Goal: Information Seeking & Learning: Compare options

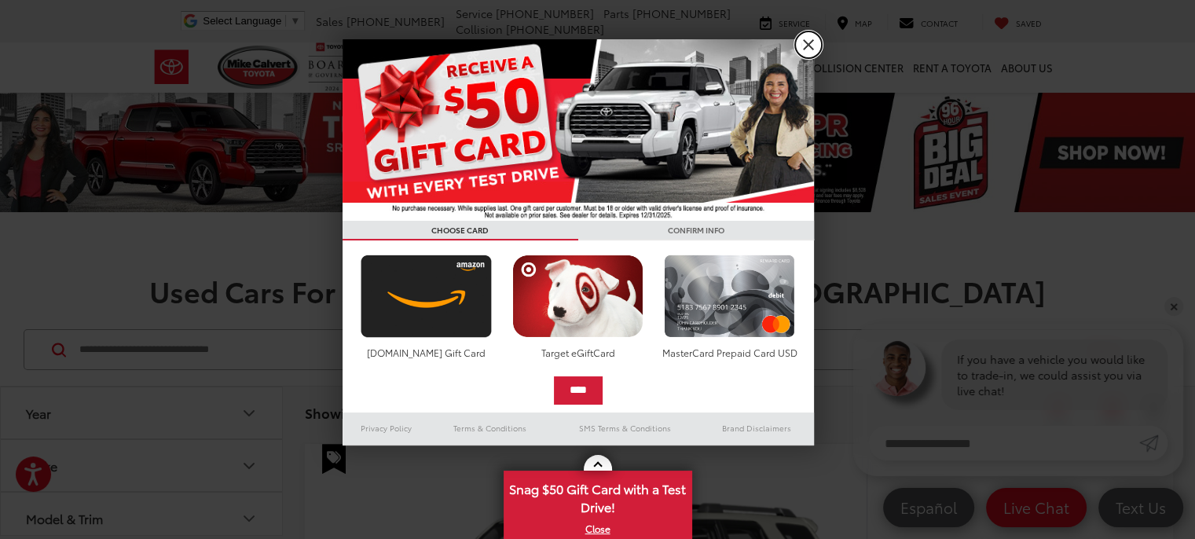
click at [809, 46] on link "X" at bounding box center [808, 44] width 27 height 27
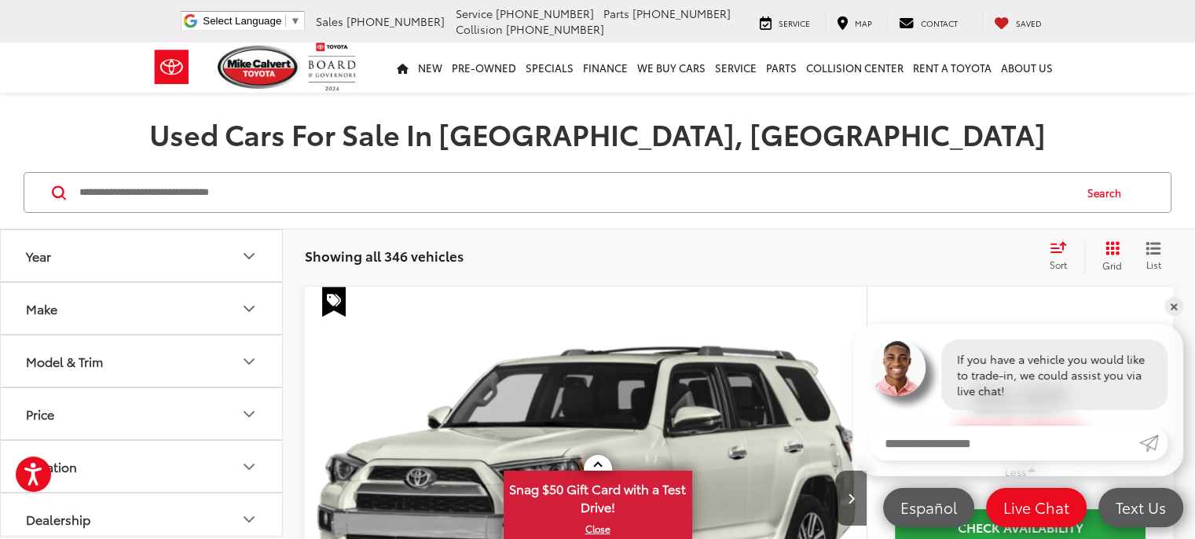
scroll to position [393, 0]
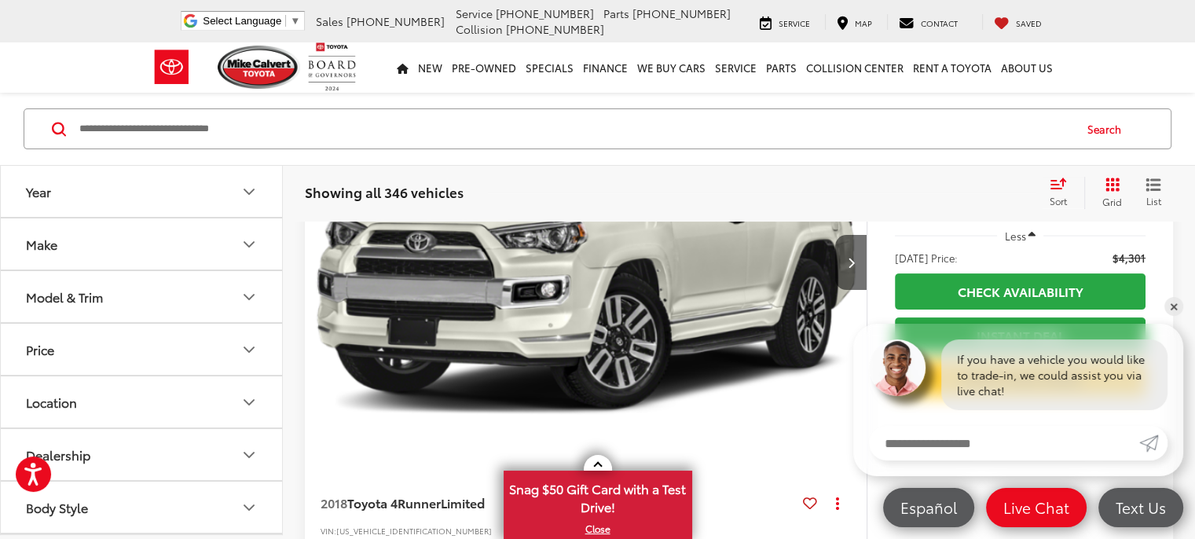
click at [82, 346] on button "Price" at bounding box center [142, 349] width 283 height 51
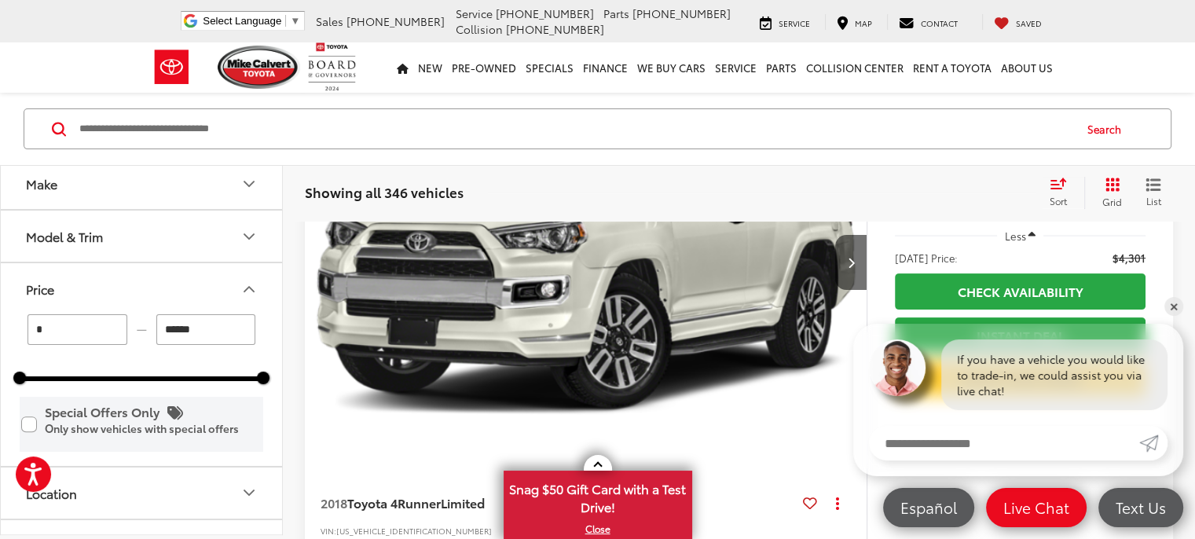
scroll to position [157, 0]
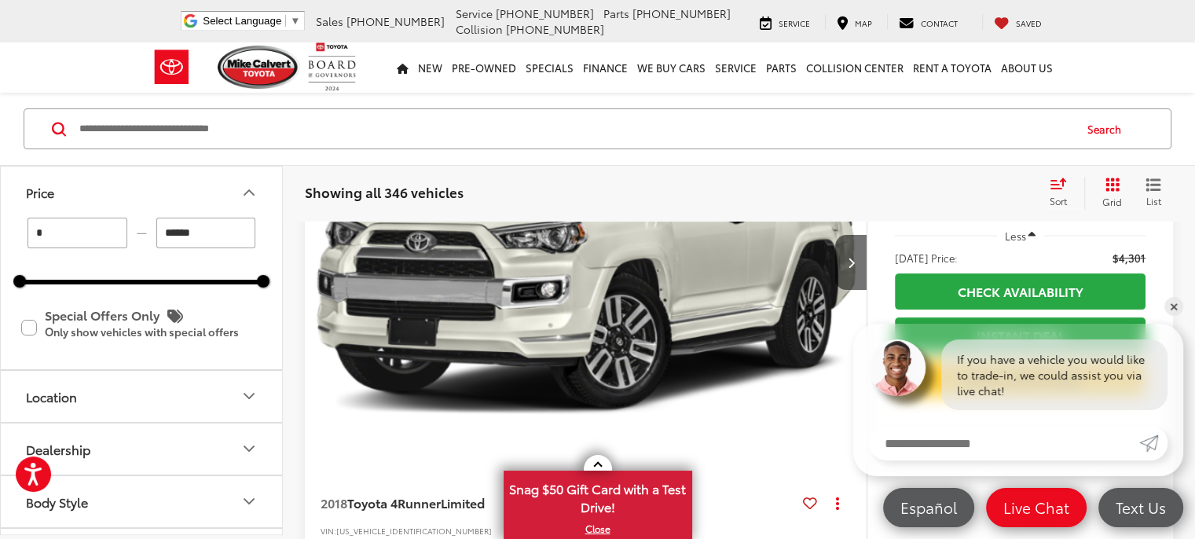
drag, startPoint x: 225, startPoint y: 230, endPoint x: 36, endPoint y: 232, distance: 188.6
click at [44, 232] on div "* — ******" at bounding box center [142, 233] width 244 height 31
type input "******"
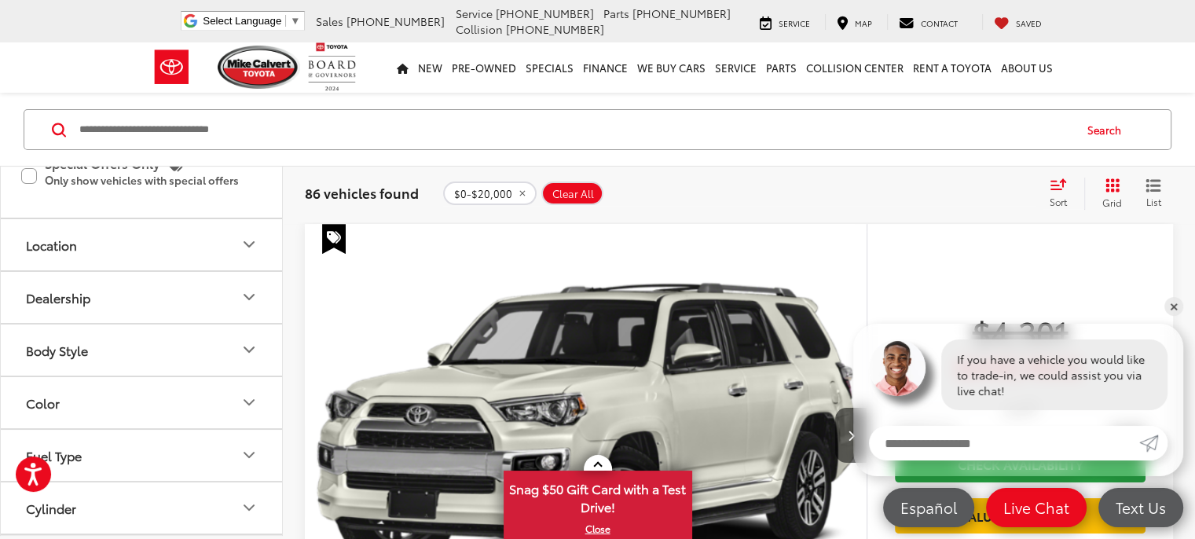
scroll to position [314, 0]
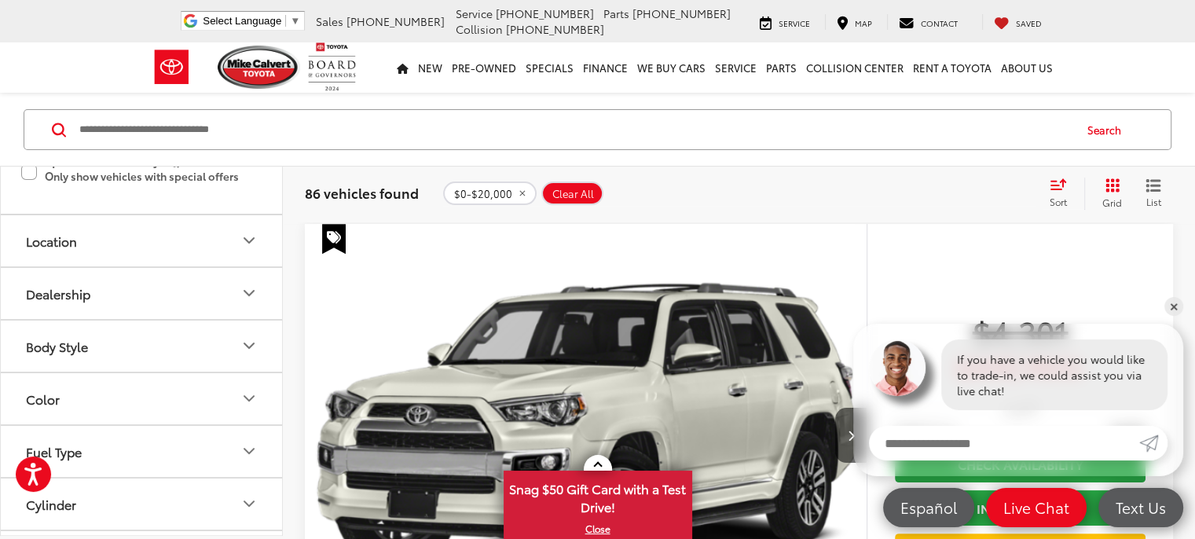
click at [214, 237] on button "Location" at bounding box center [142, 240] width 283 height 51
click at [115, 284] on label "[GEOGRAPHIC_DATA], [GEOGRAPHIC_DATA] (86)" at bounding box center [142, 284] width 244 height 37
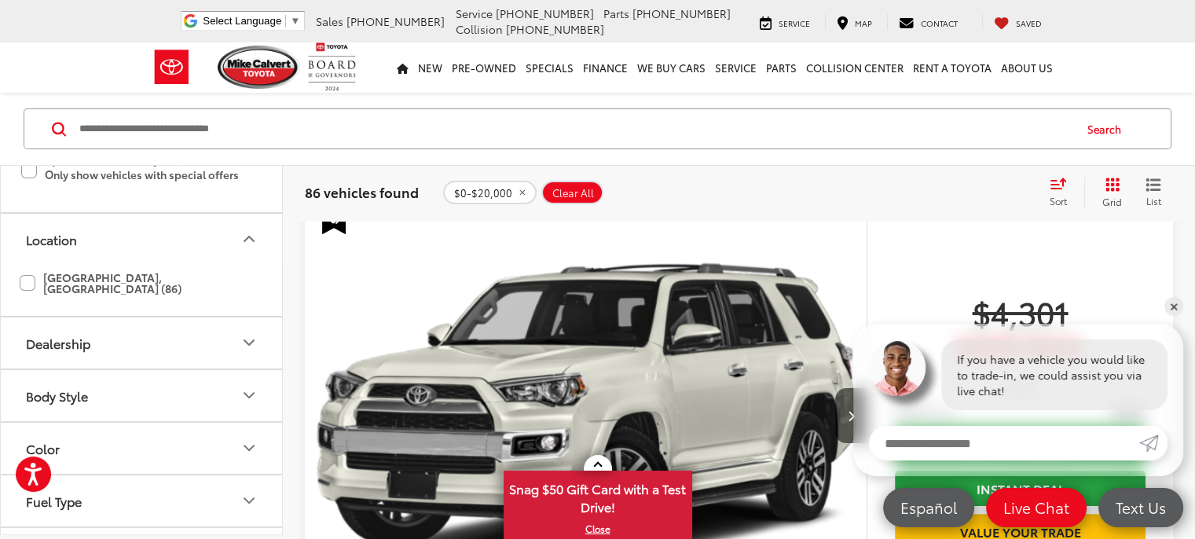
scroll to position [220, 0]
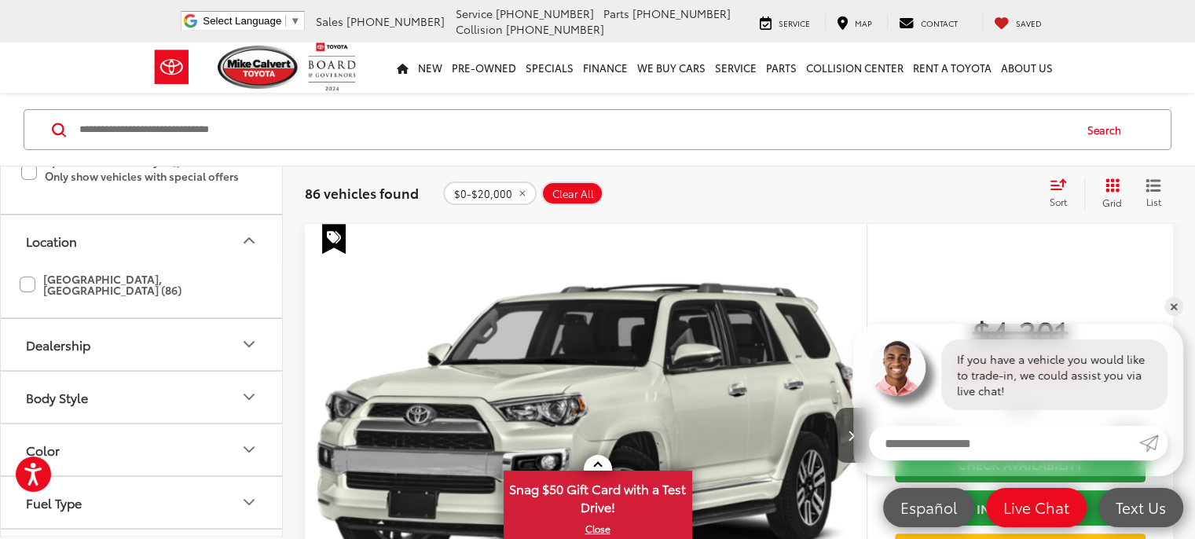
click at [125, 344] on button "Dealership" at bounding box center [142, 344] width 283 height 51
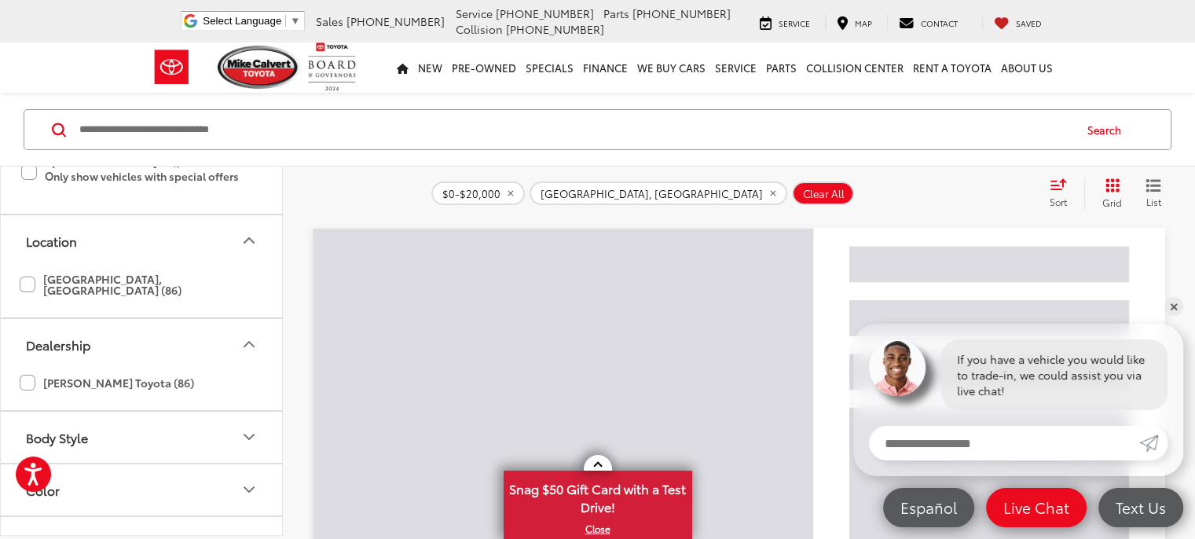
click at [138, 328] on button "Dealership" at bounding box center [142, 344] width 283 height 51
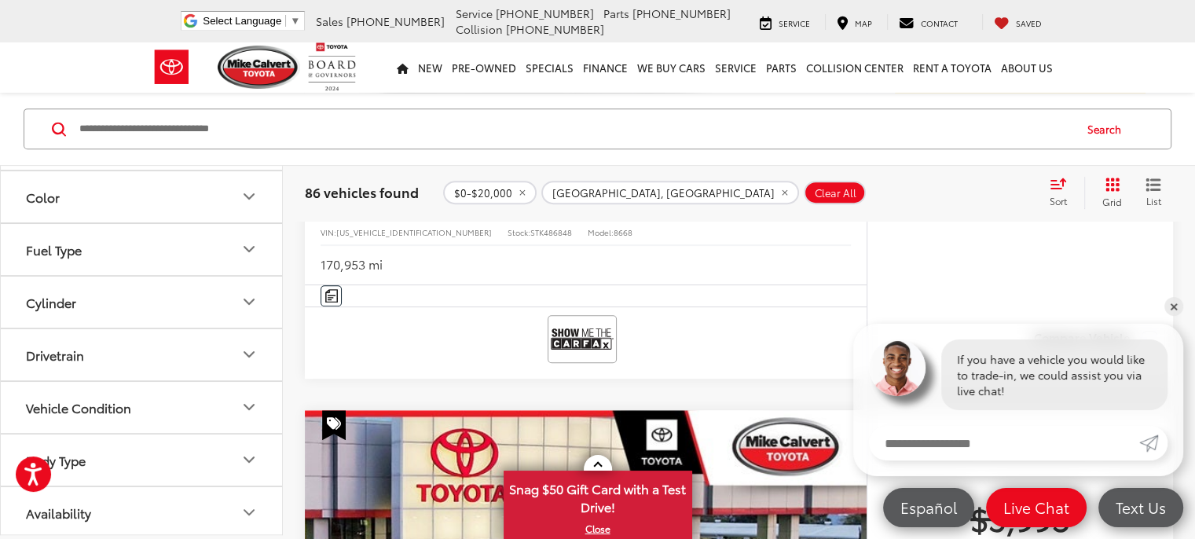
scroll to position [1084, 0]
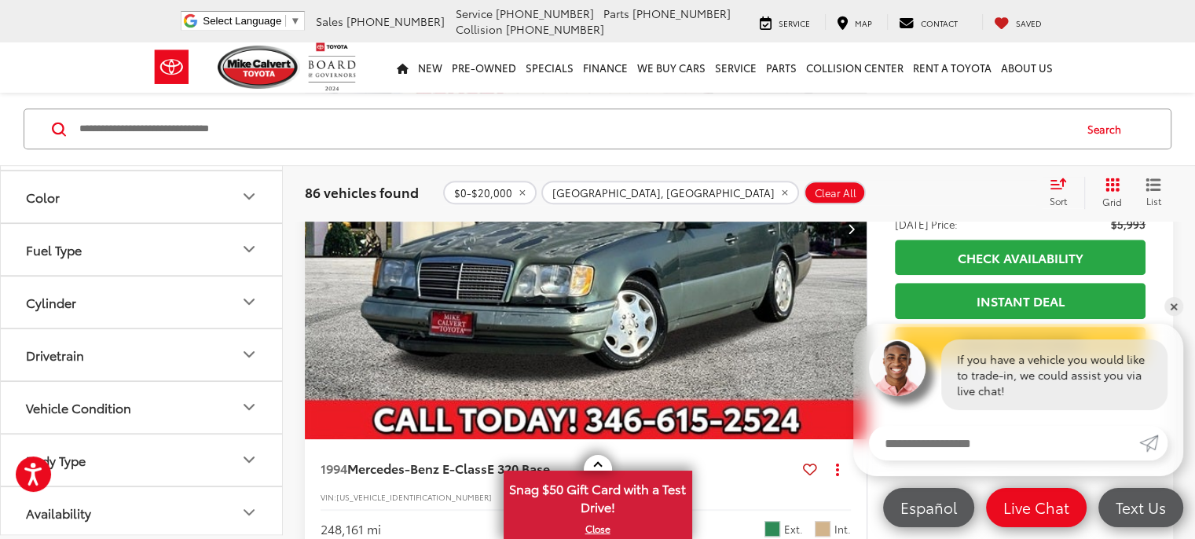
click at [212, 494] on button "Availability" at bounding box center [142, 512] width 283 height 51
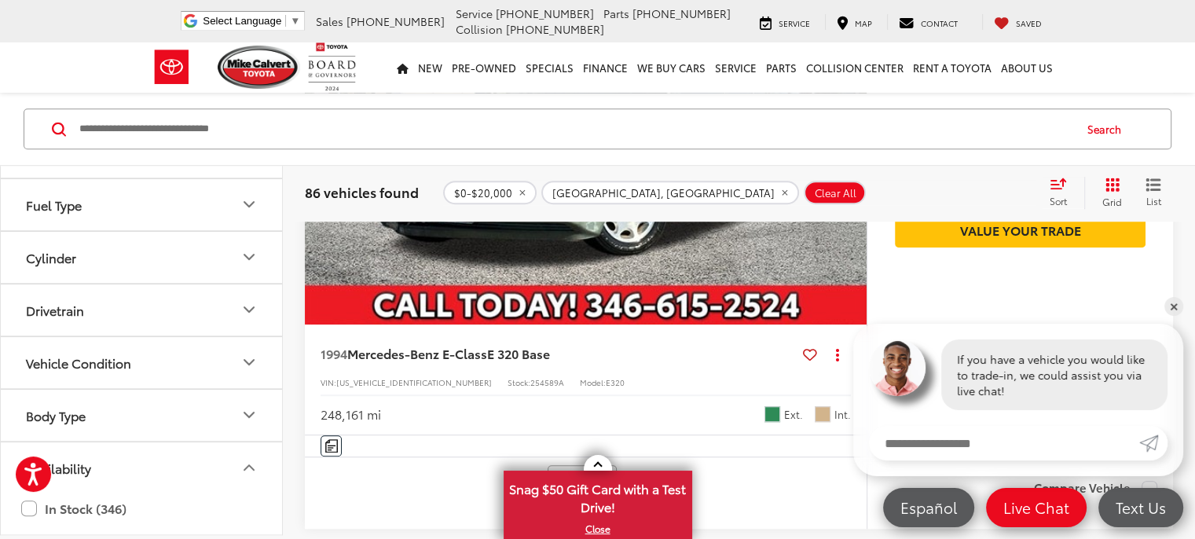
scroll to position [1320, 0]
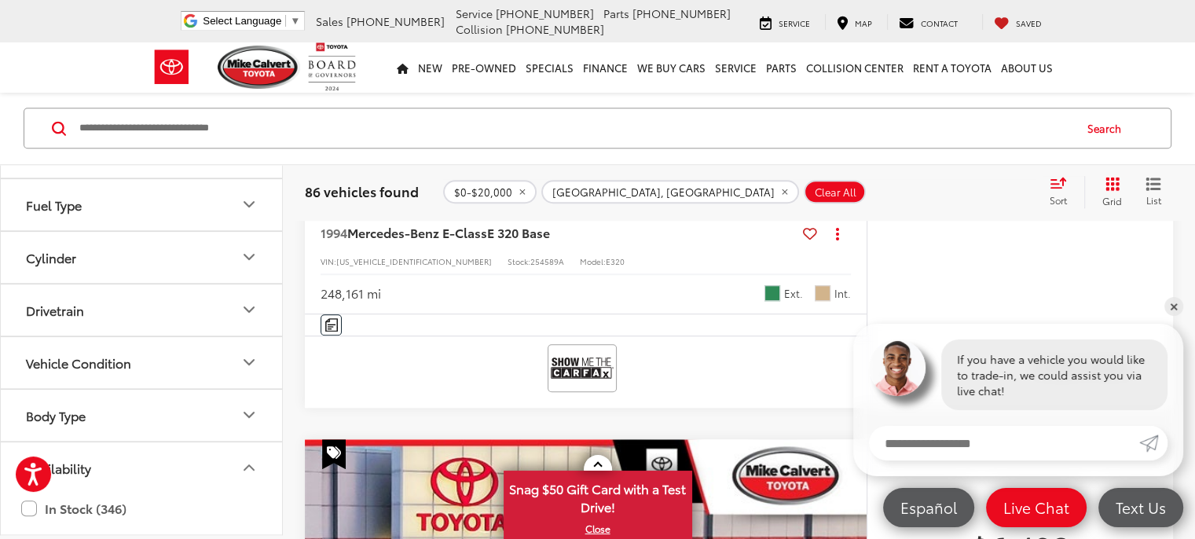
click at [158, 424] on button "Body Type" at bounding box center [142, 415] width 283 height 51
click at [174, 343] on button "Vehicle Condition" at bounding box center [142, 362] width 283 height 51
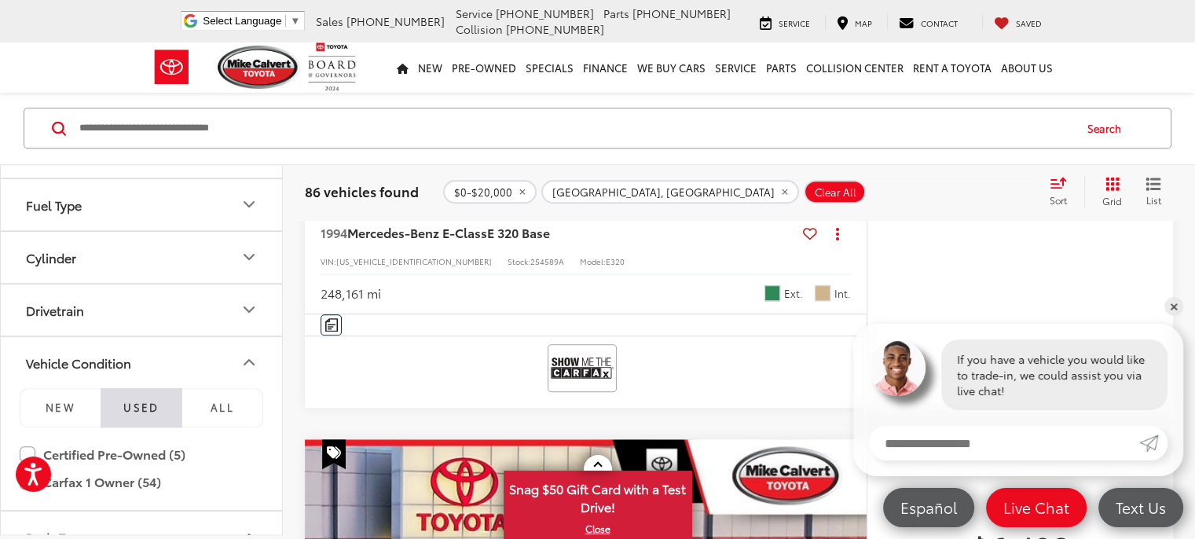
click at [176, 318] on button "Drivetrain" at bounding box center [142, 309] width 283 height 51
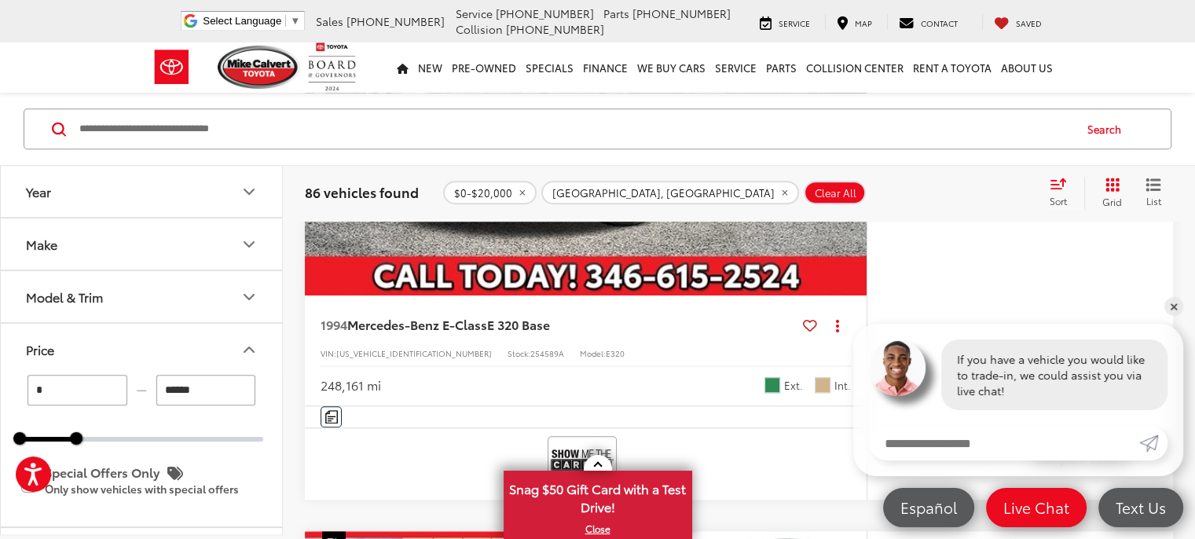
scroll to position [1163, 0]
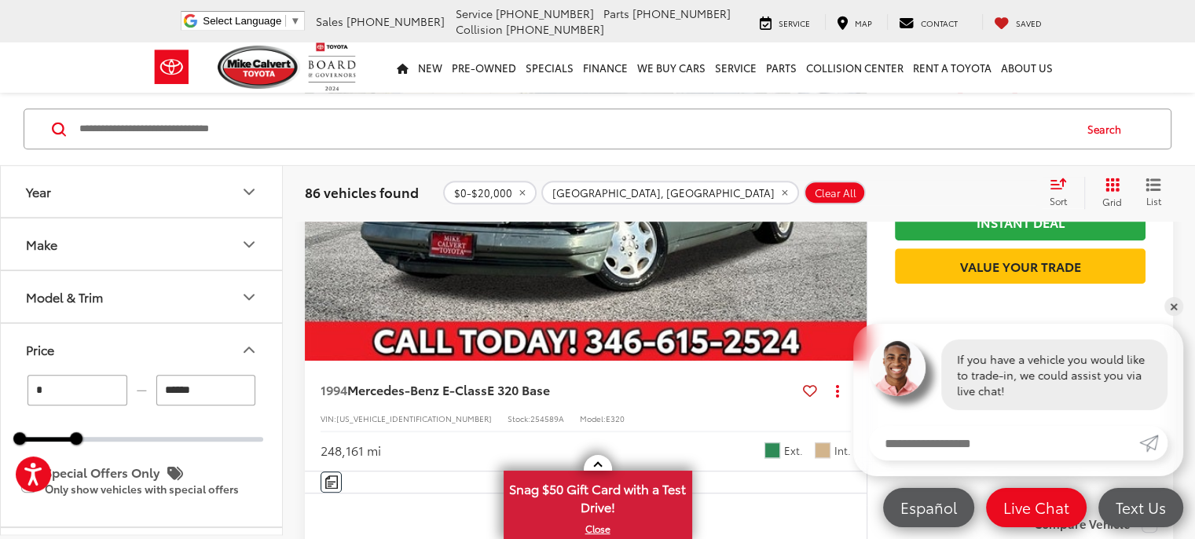
click at [799, 149] on div "Search" at bounding box center [597, 129] width 1195 height 73
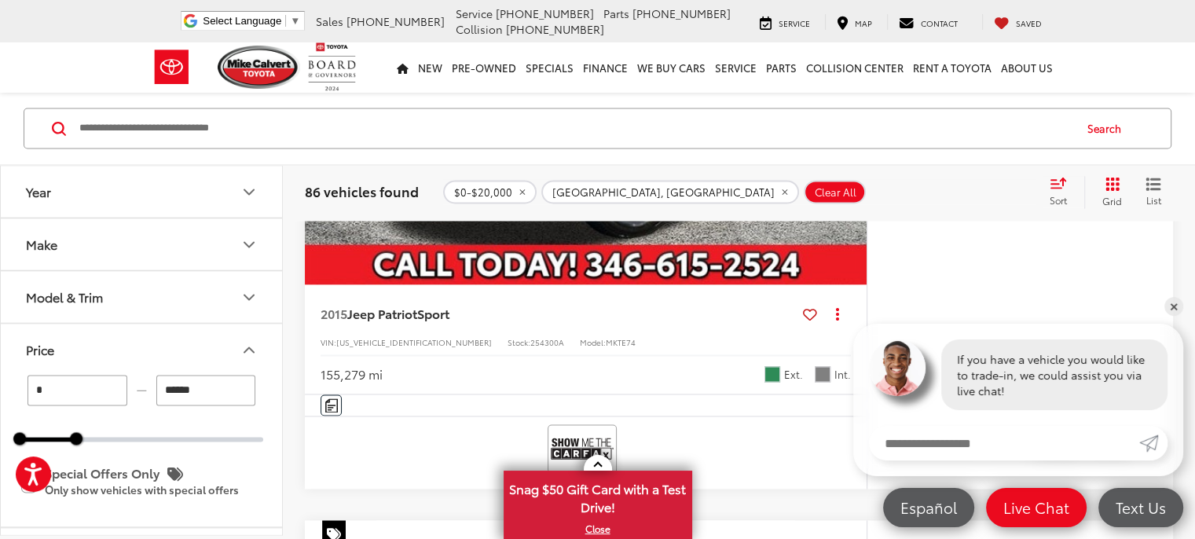
scroll to position [2655, 0]
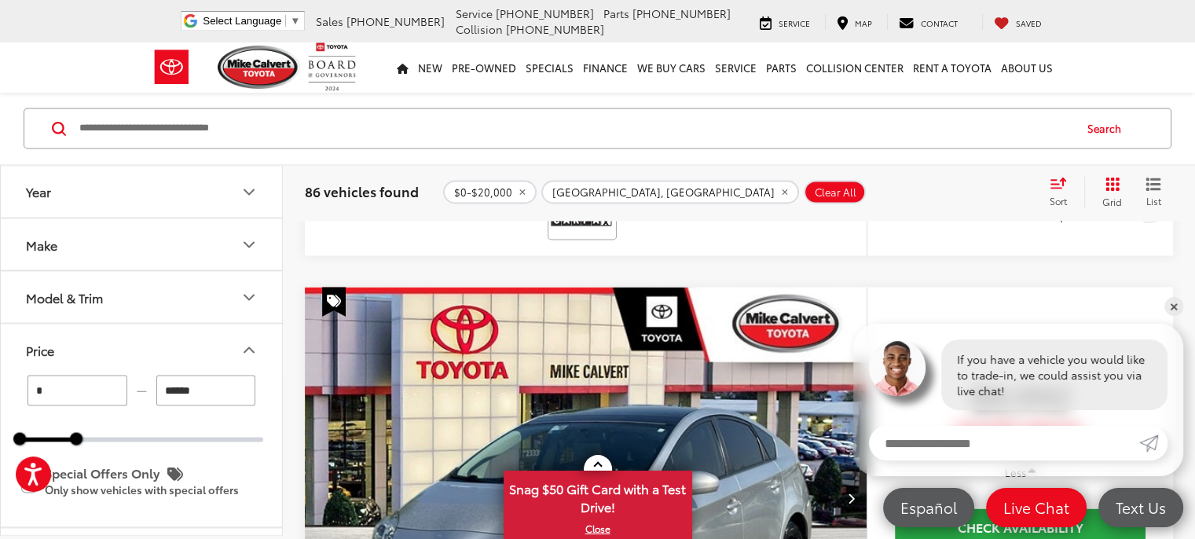
scroll to position [220, 0]
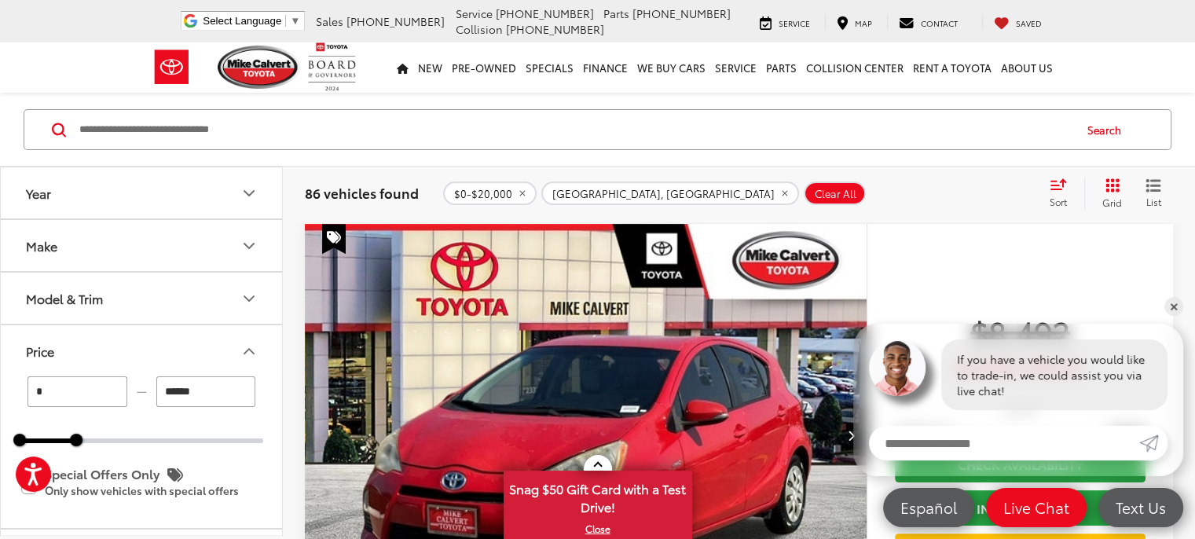
click at [1063, 191] on div "Sort" at bounding box center [1063, 193] width 42 height 31
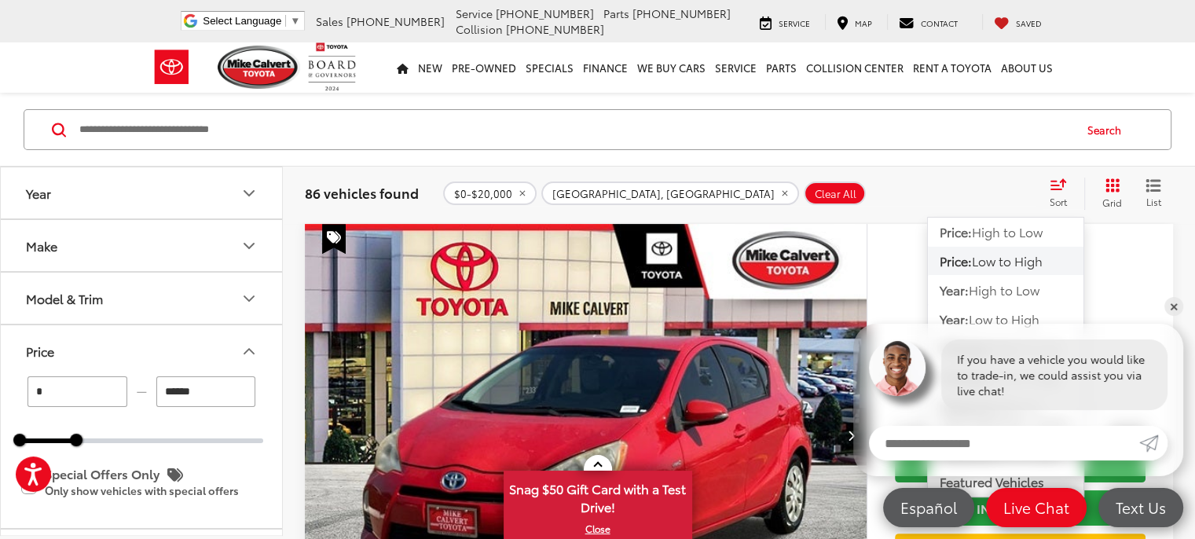
click at [1156, 192] on button "List" at bounding box center [1153, 193] width 39 height 31
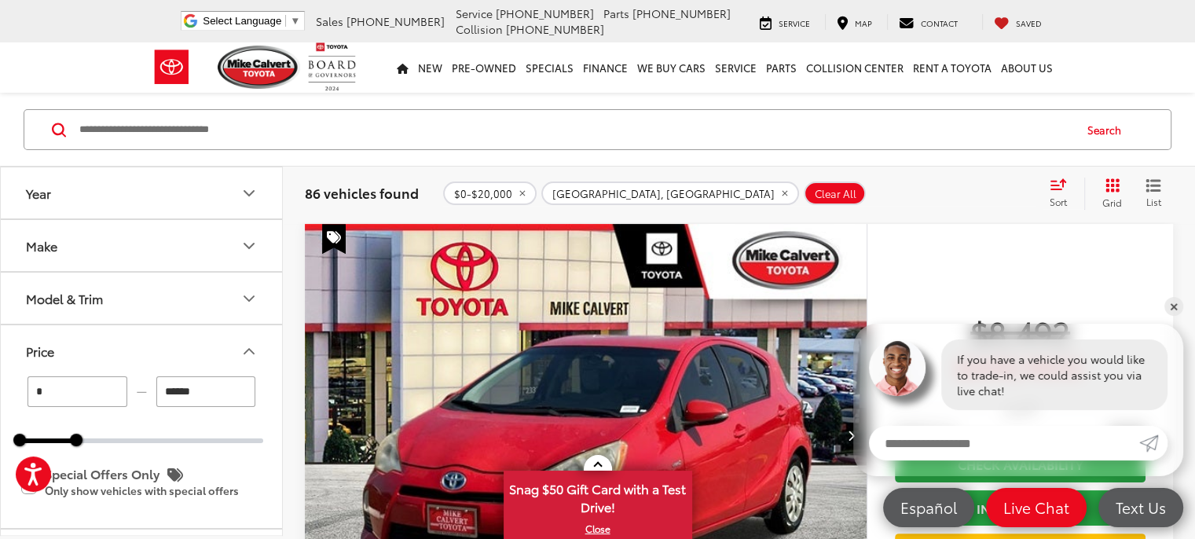
click at [1156, 192] on button "List" at bounding box center [1153, 193] width 39 height 31
click at [878, 190] on div "$0-$20,000 [GEOGRAPHIC_DATA], [GEOGRAPHIC_DATA] Clear All + 0" at bounding box center [739, 193] width 592 height 24
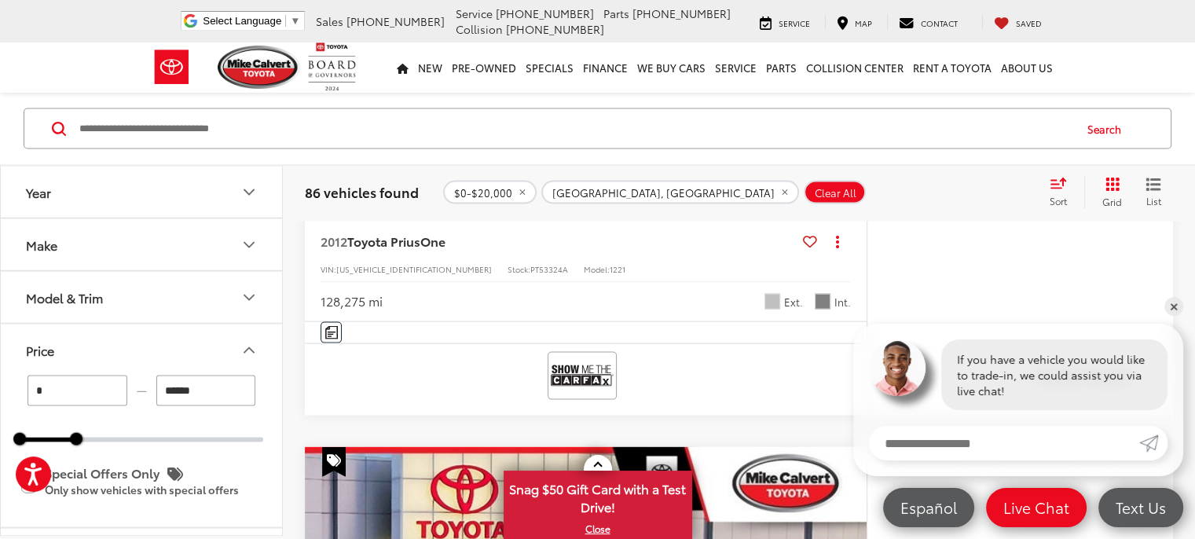
scroll to position [3205, 0]
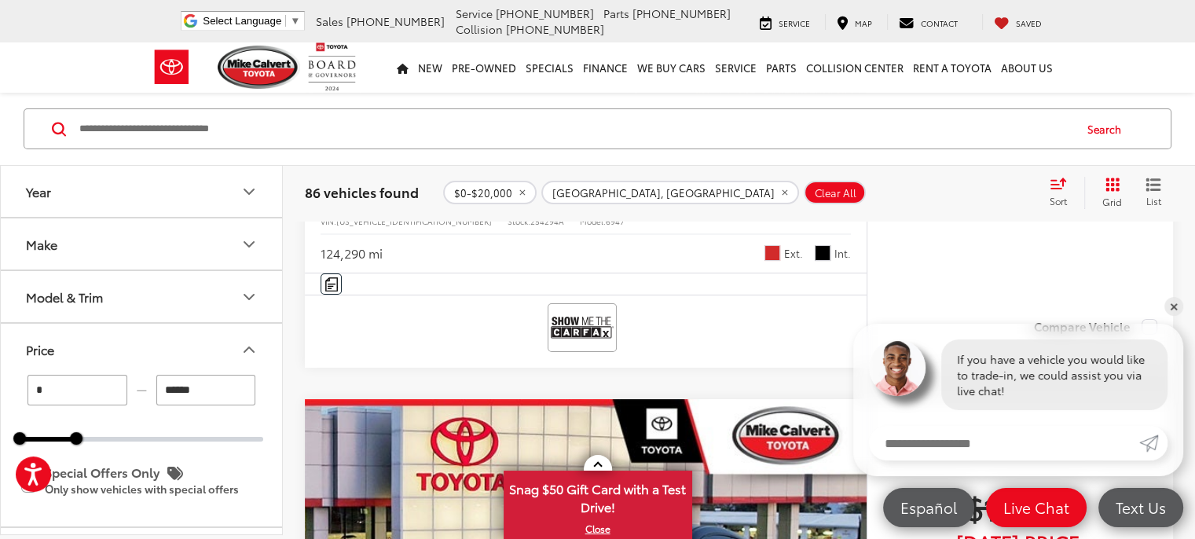
scroll to position [5955, 0]
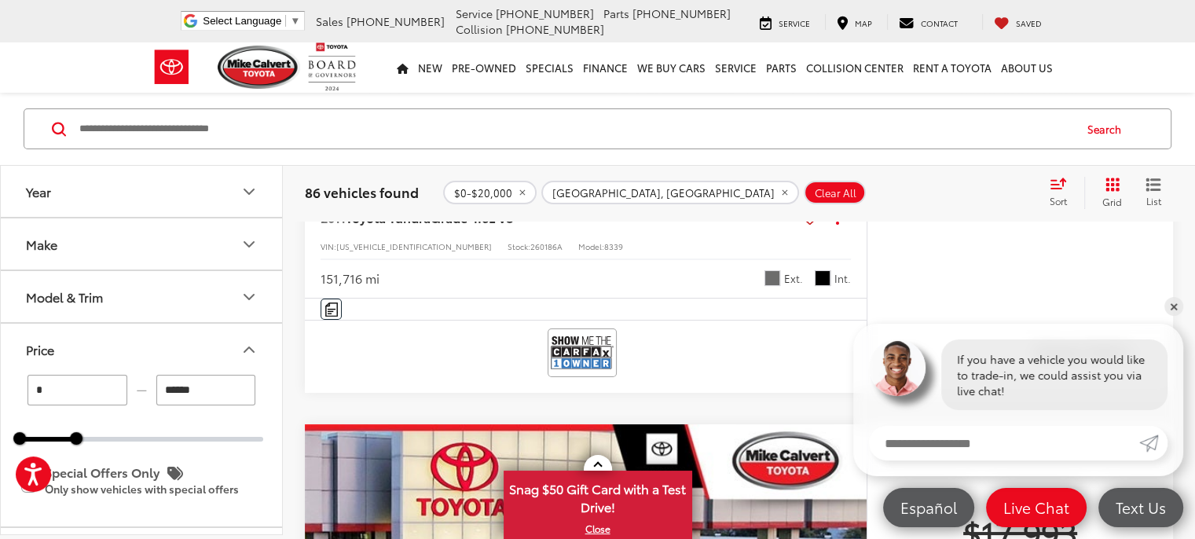
scroll to position [5964, 0]
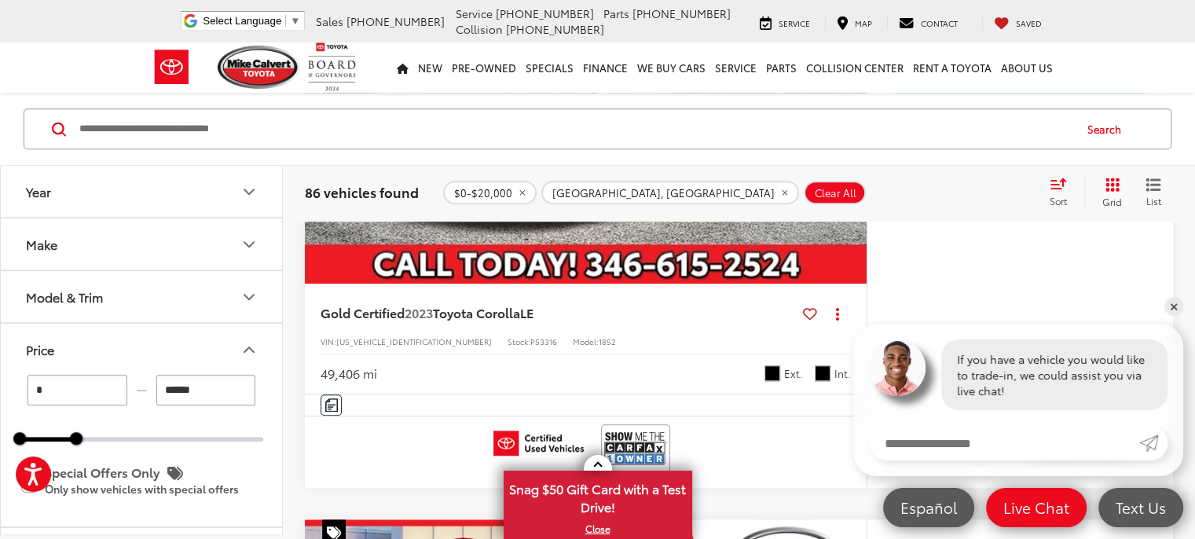
scroll to position [1241, 0]
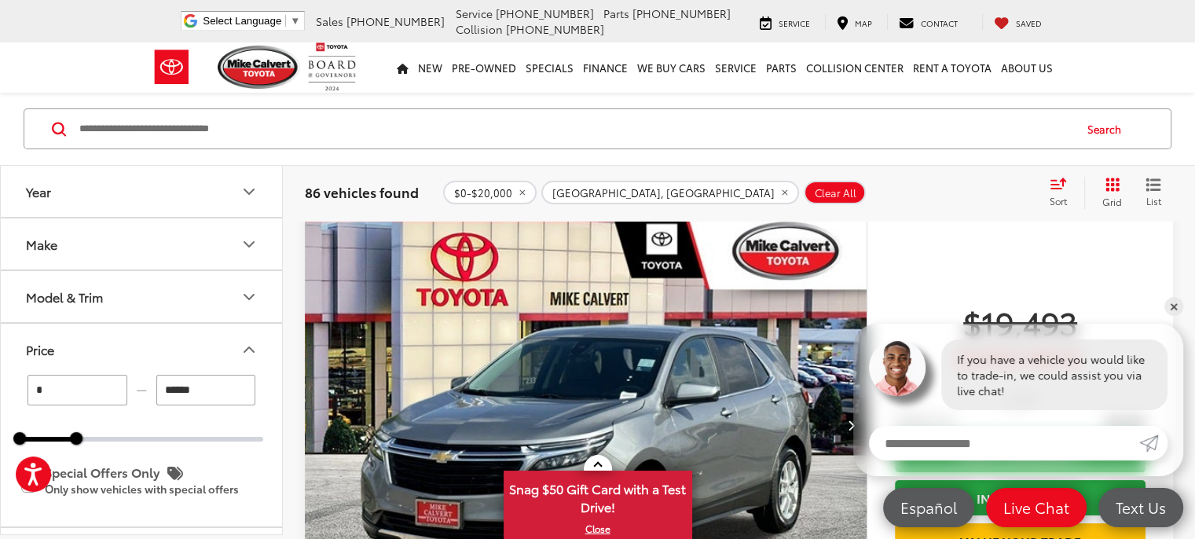
scroll to position [5955, 0]
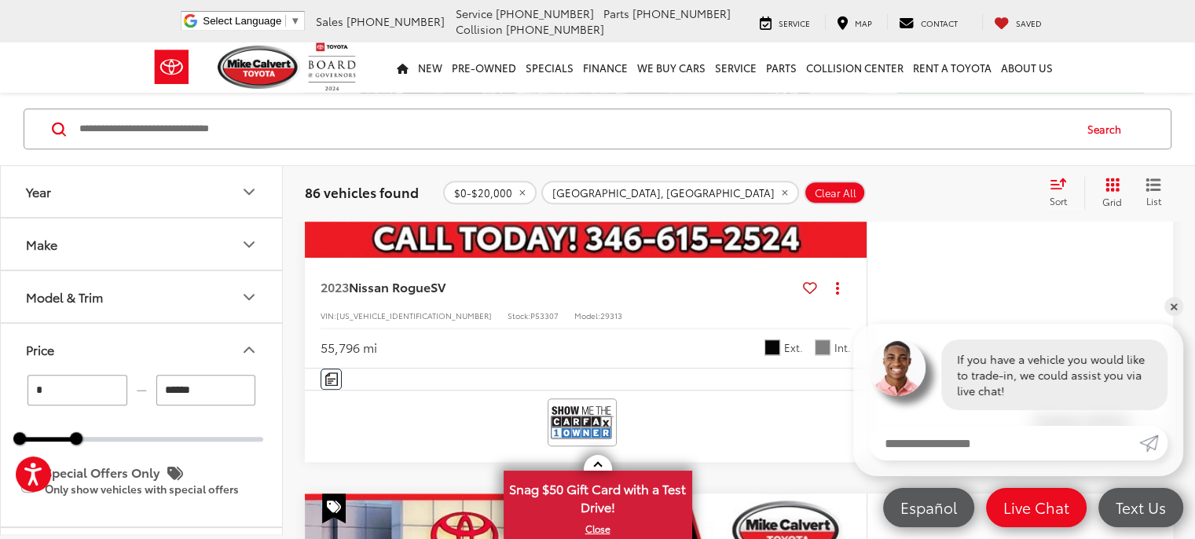
scroll to position [1241, 0]
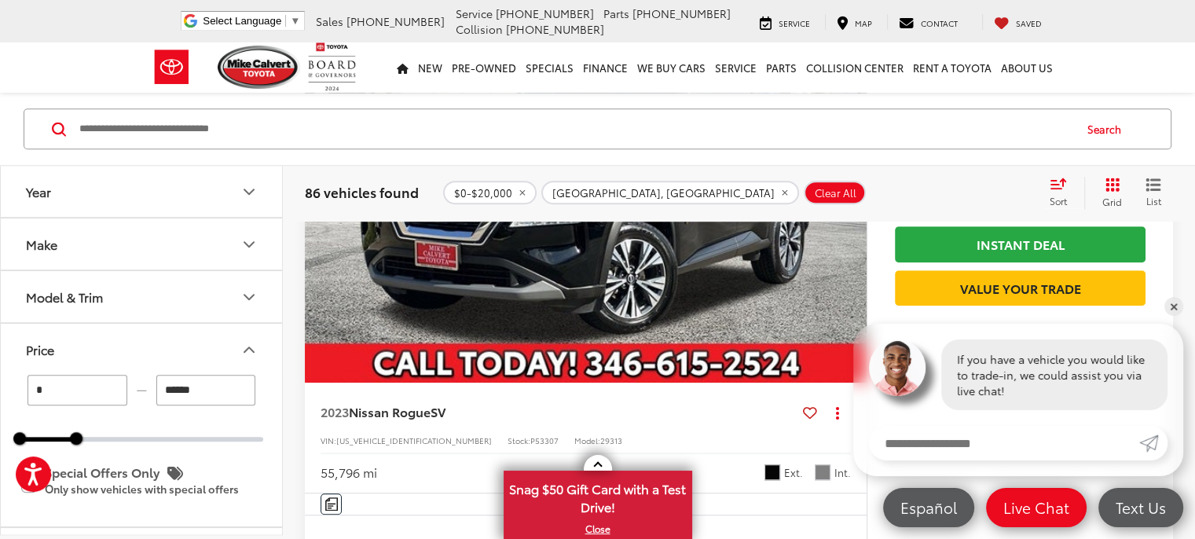
scroll to position [1163, 0]
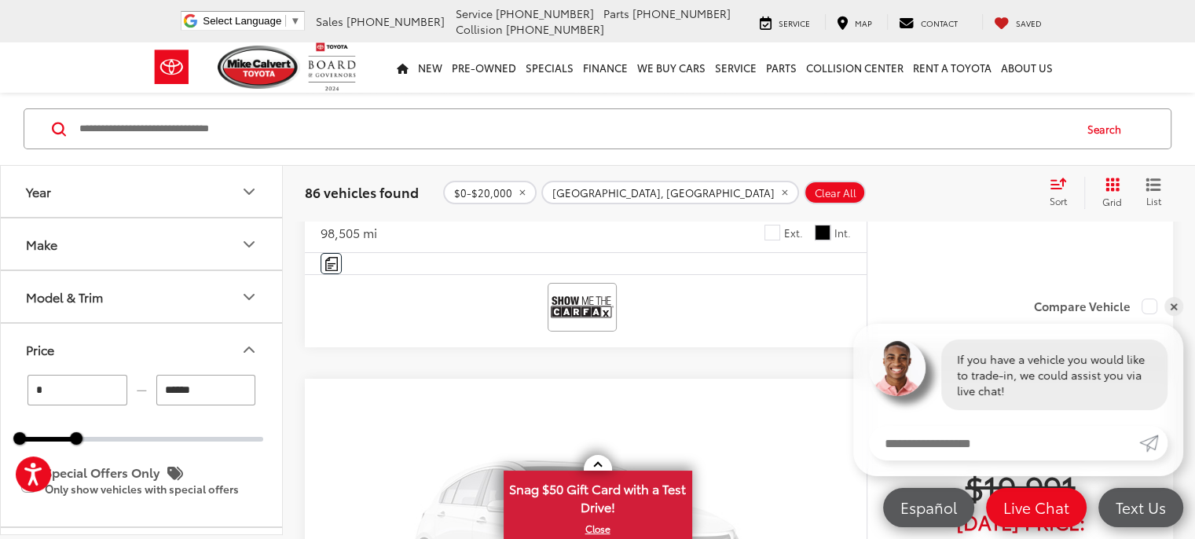
scroll to position [5955, 0]
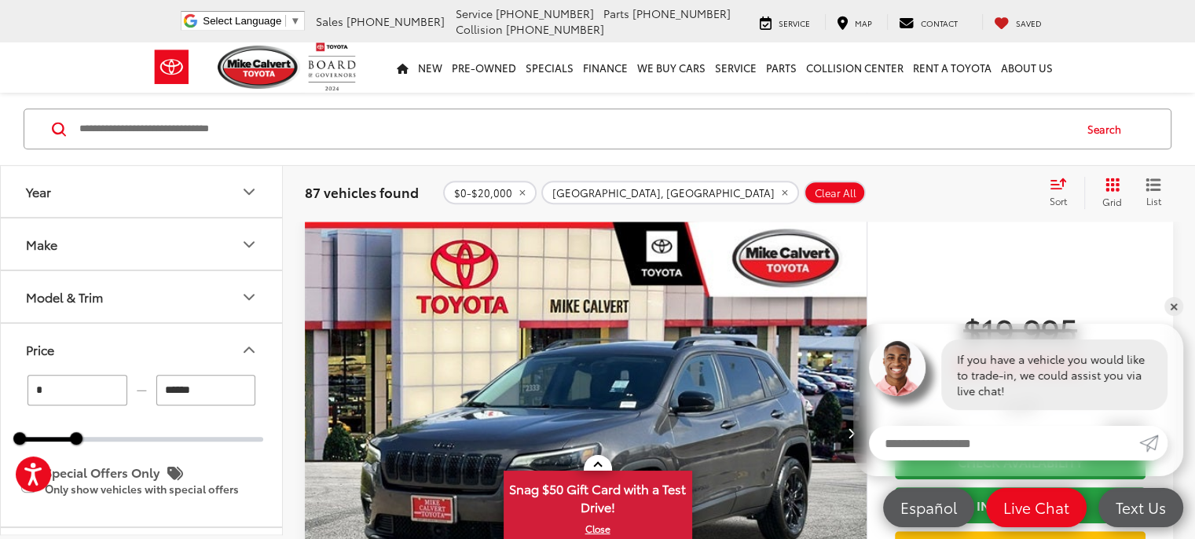
scroll to position [770, 0]
